Goal: Subscribe to service/newsletter

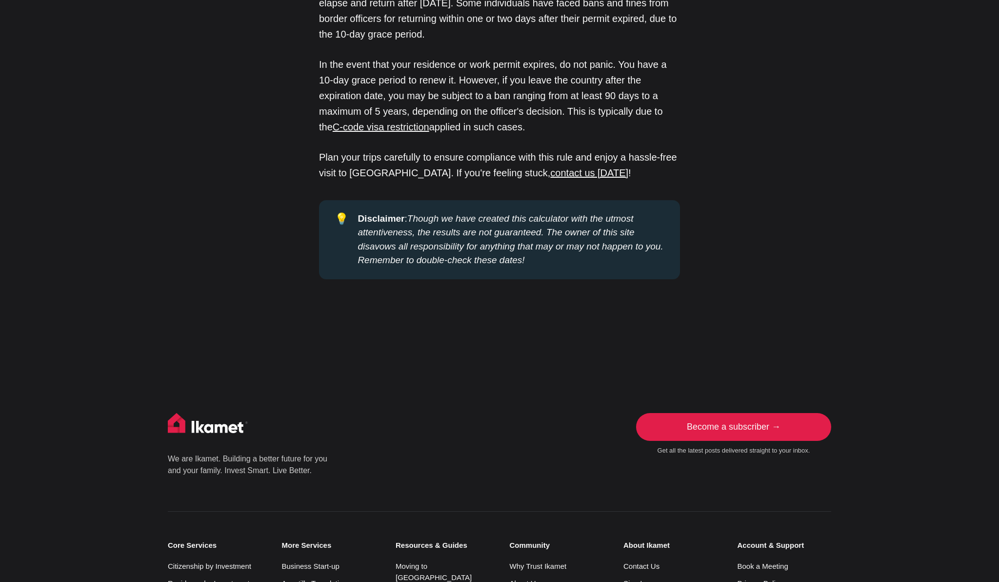
scroll to position [1797, 0]
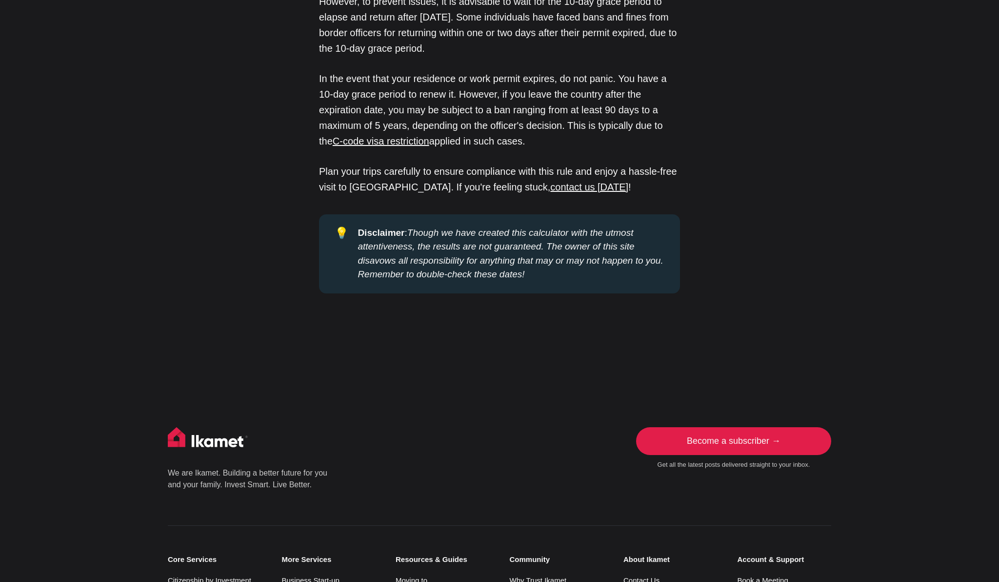
scroll to position [1640, 0]
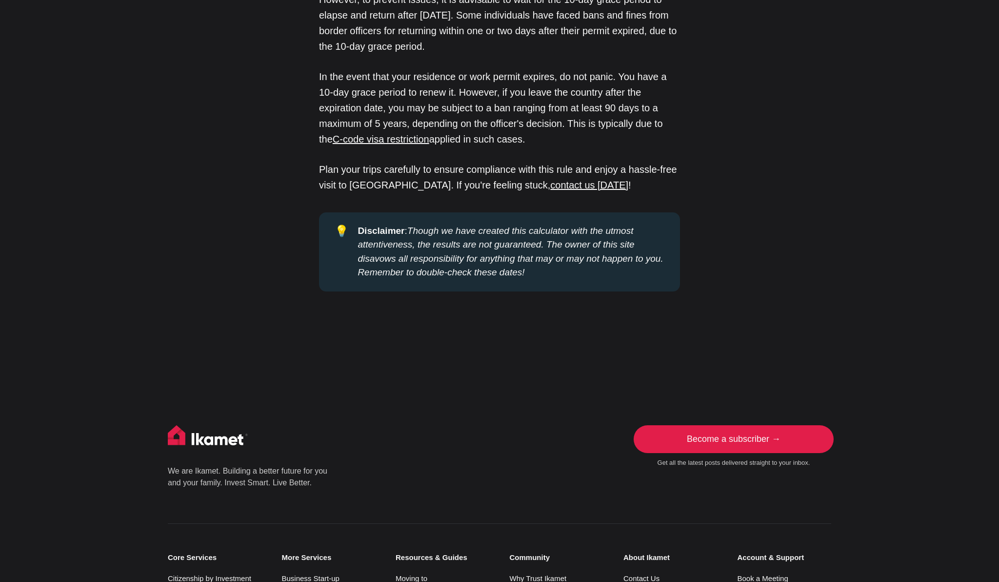
click at [728, 425] on link "Become a subscriber →" at bounding box center [733, 439] width 195 height 28
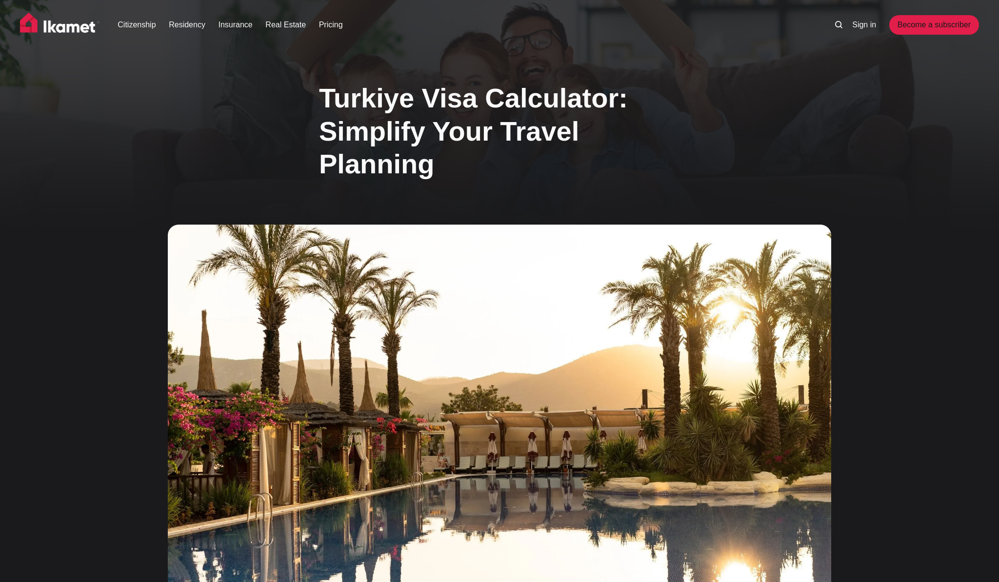
scroll to position [1640, 0]
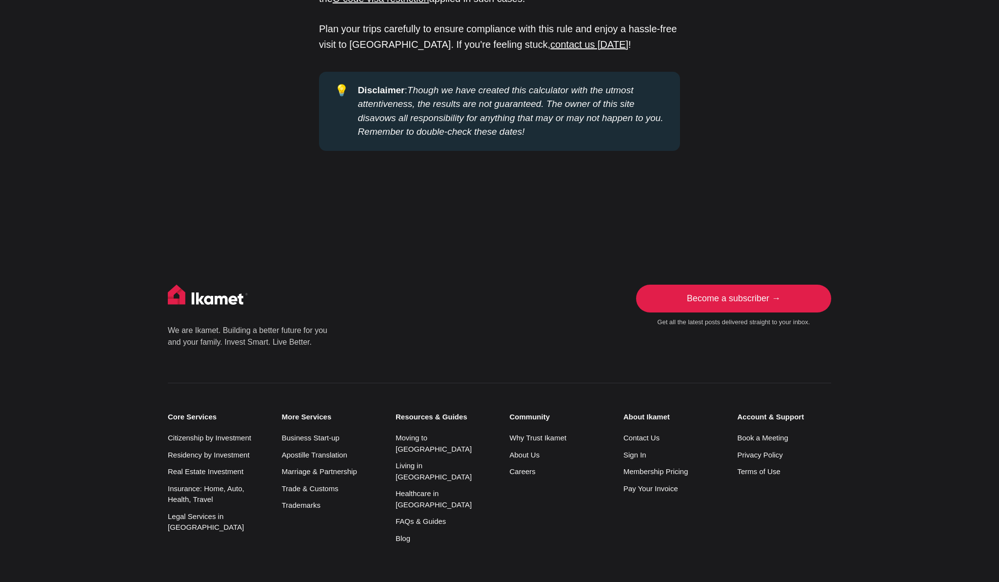
scroll to position [1780, 0]
